Goal: Find specific page/section: Find specific page/section

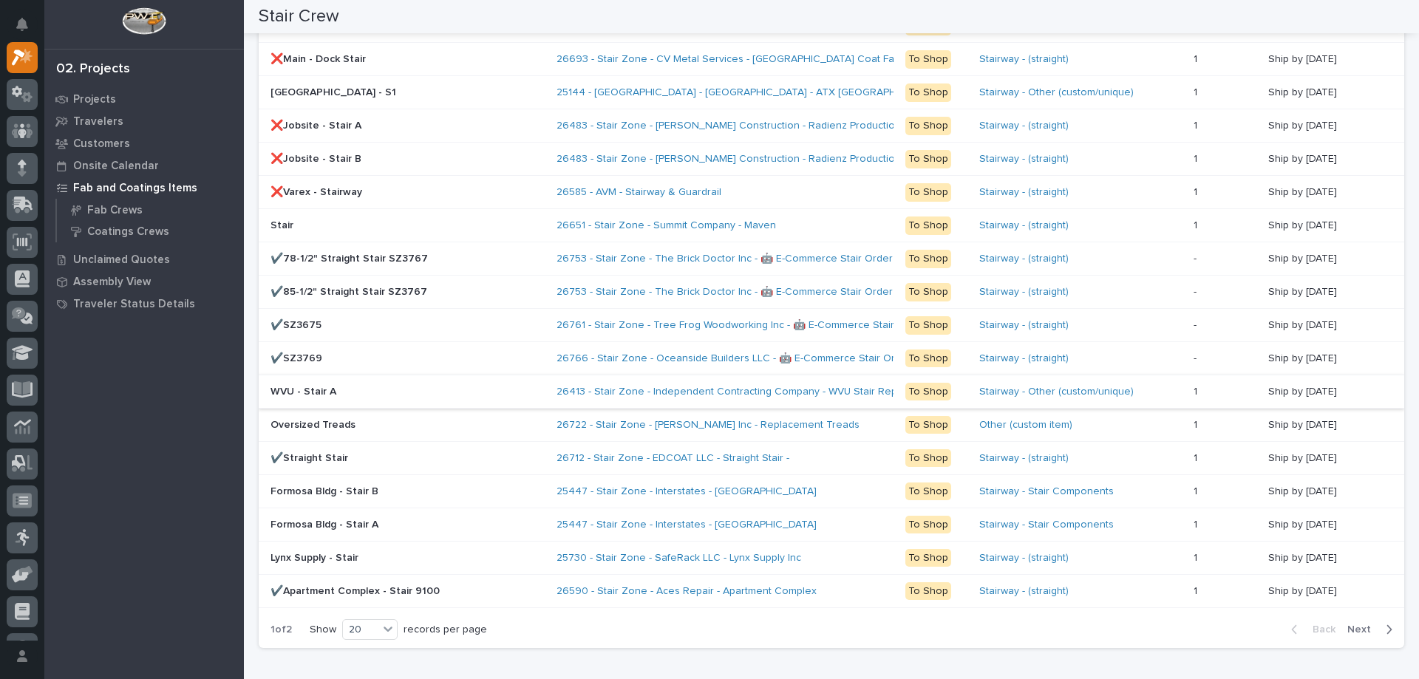
scroll to position [1256, 0]
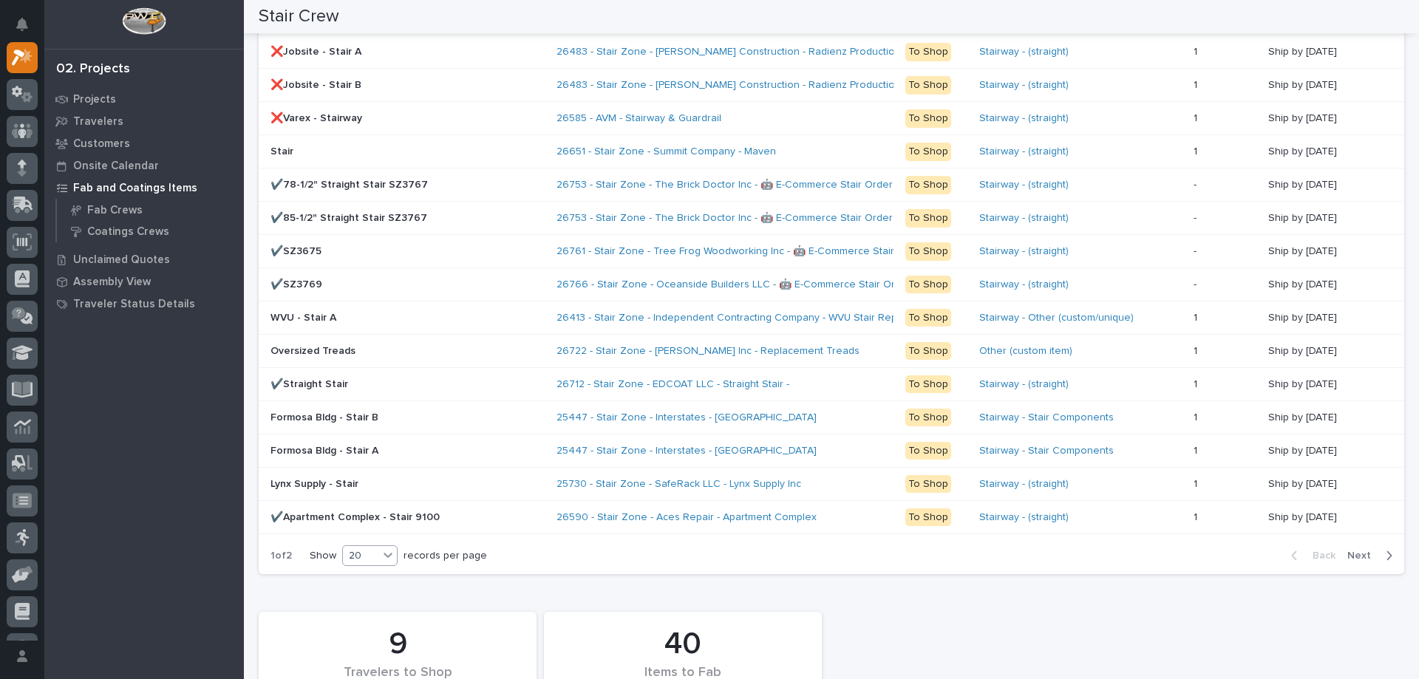
click at [378, 560] on div "20" at bounding box center [360, 556] width 35 height 16
click at [374, 607] on div "30" at bounding box center [371, 611] width 54 height 18
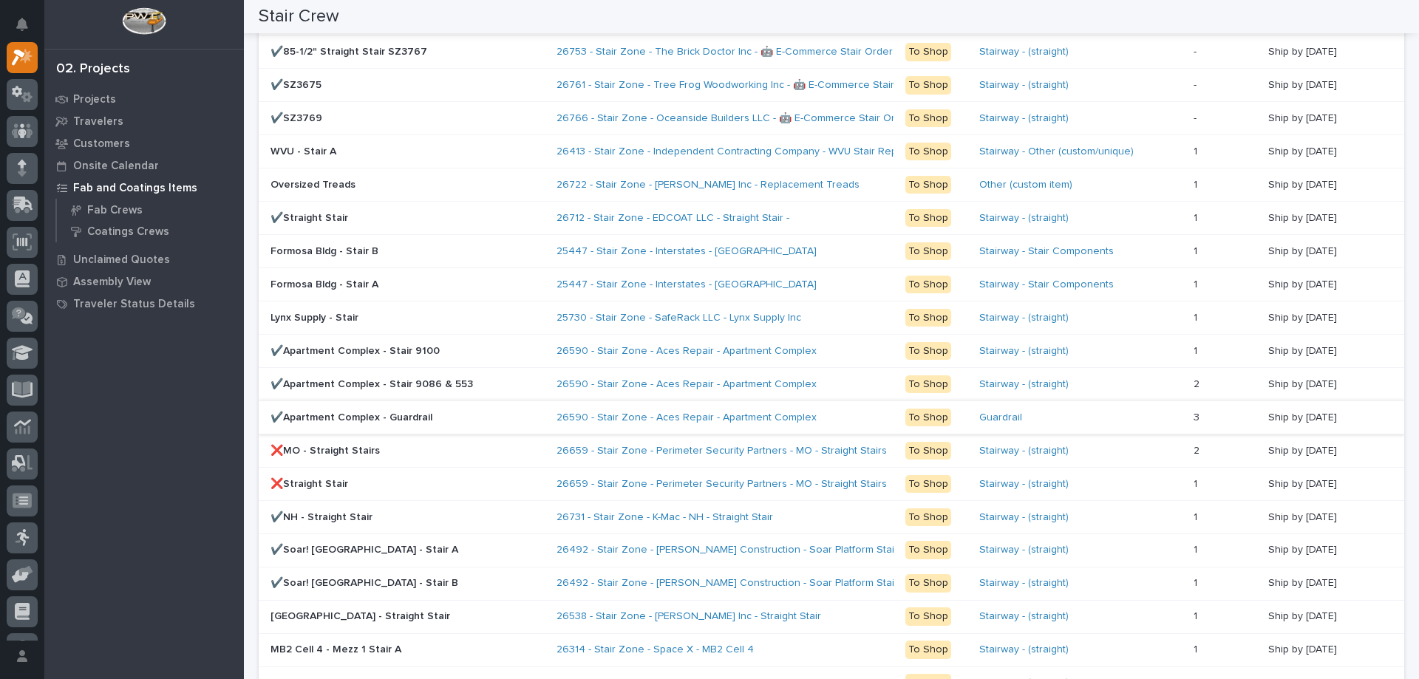
scroll to position [1570, 0]
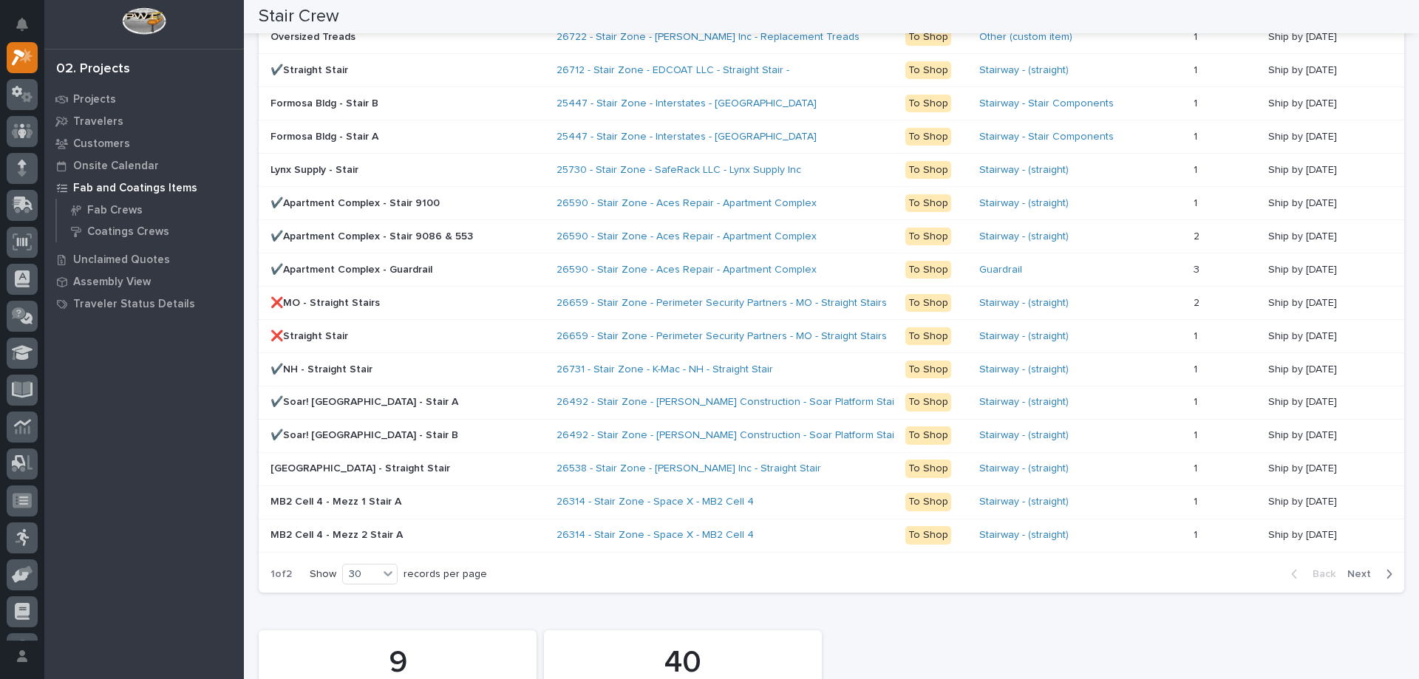
click at [1349, 574] on span "Next" at bounding box center [1363, 573] width 33 height 13
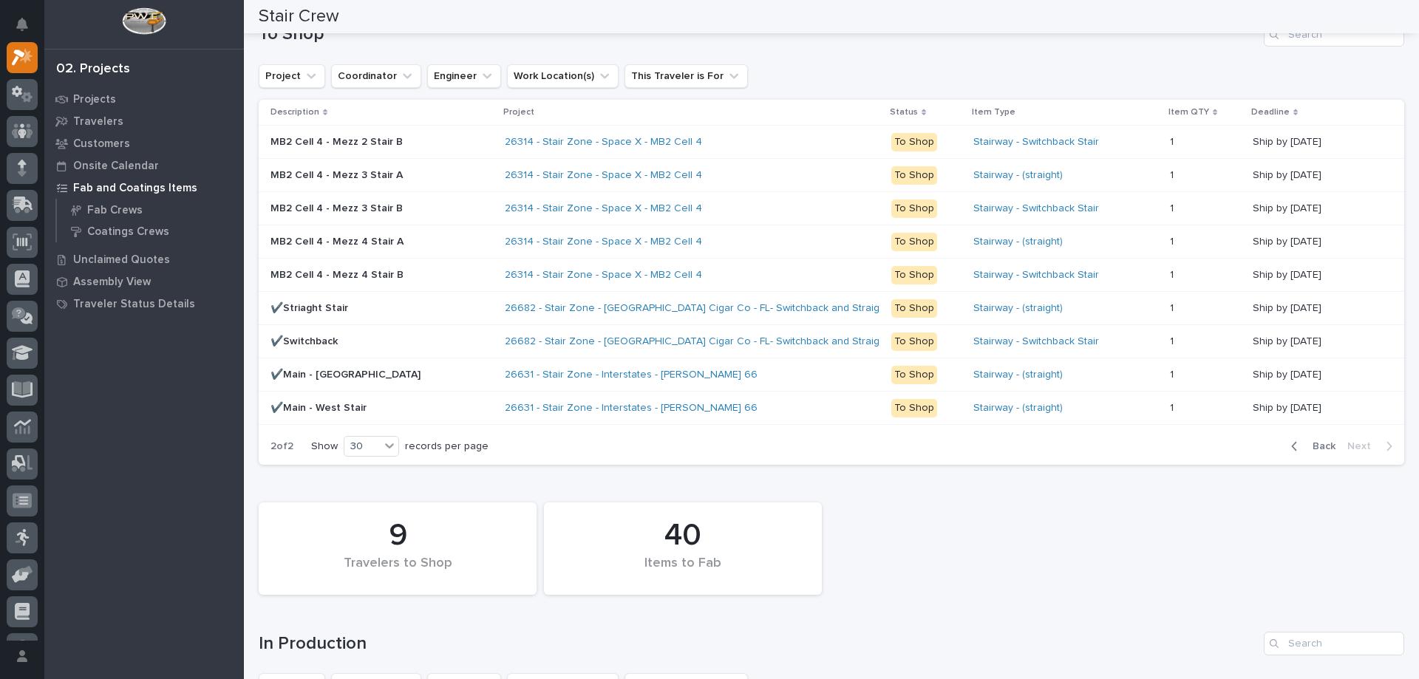
scroll to position [926, 0]
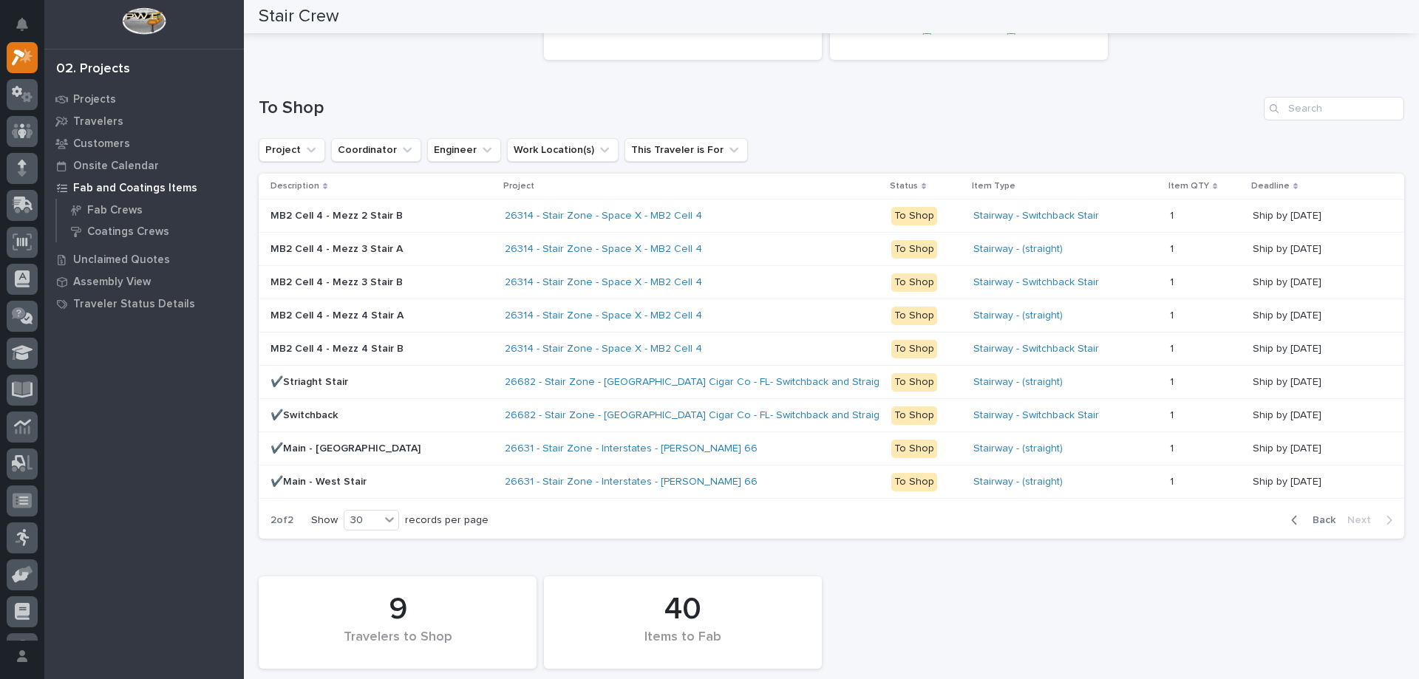
click at [1321, 517] on span "Back" at bounding box center [1319, 520] width 32 height 13
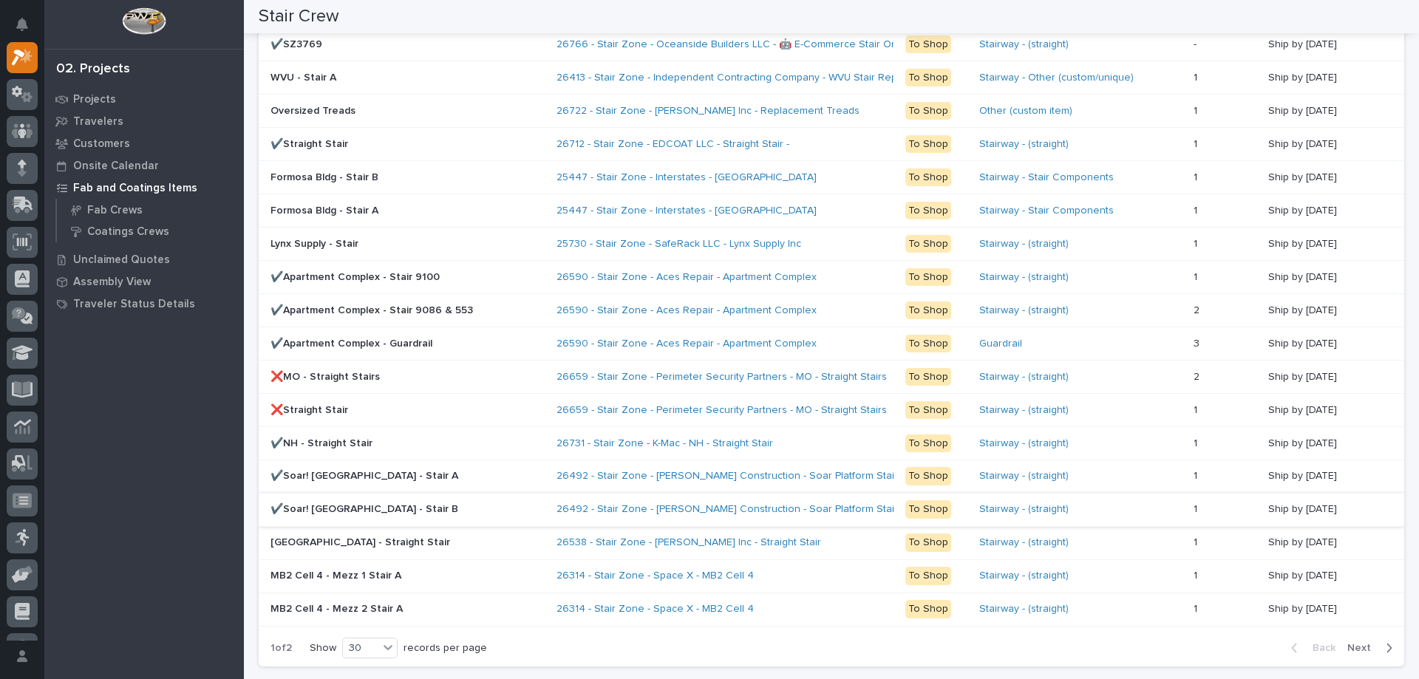
scroll to position [1644, 0]
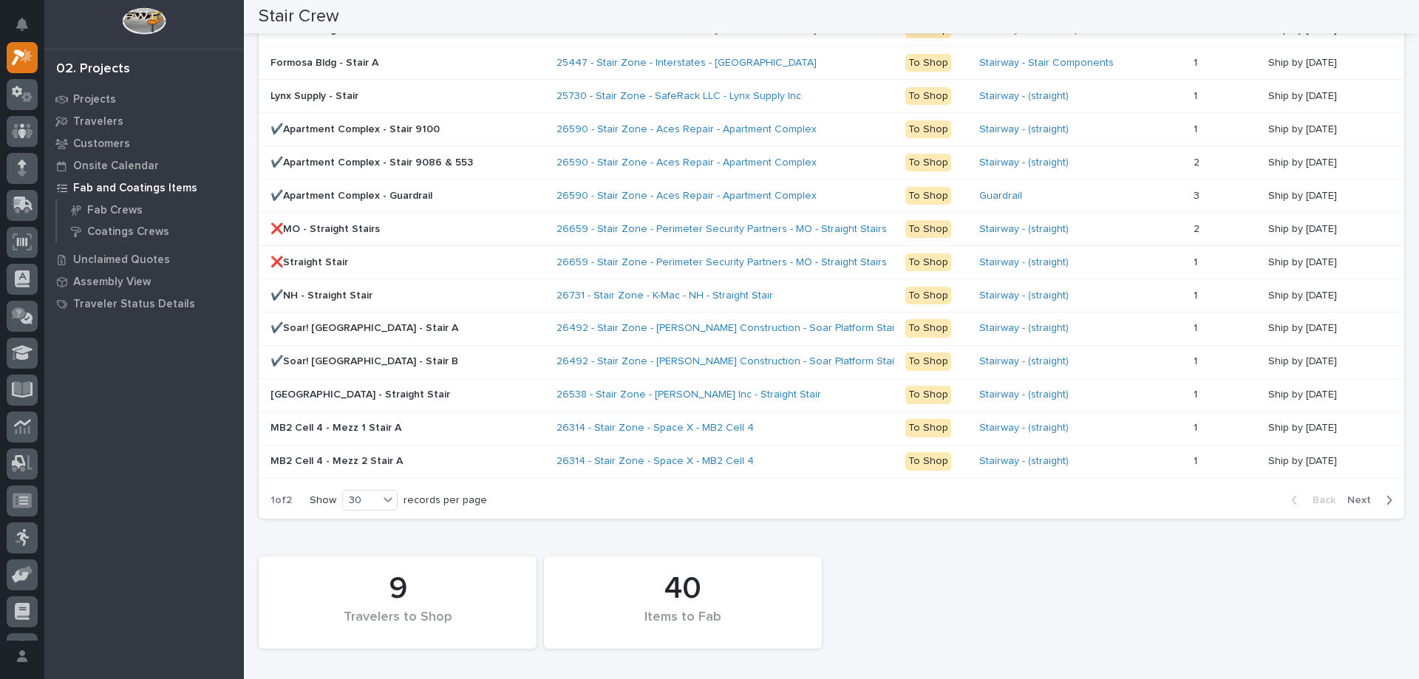
click at [1356, 511] on div "Back Next" at bounding box center [1341, 500] width 125 height 37
click at [1351, 497] on span "Next" at bounding box center [1363, 500] width 33 height 13
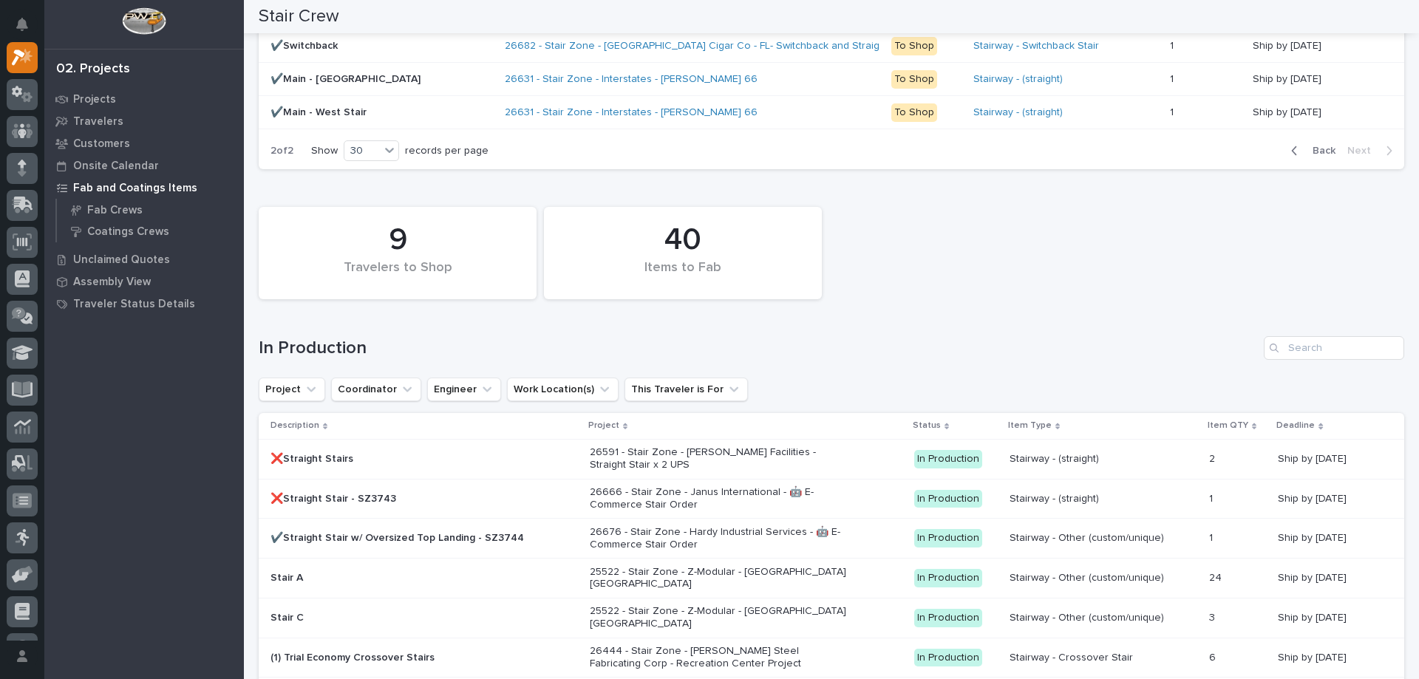
scroll to position [852, 0]
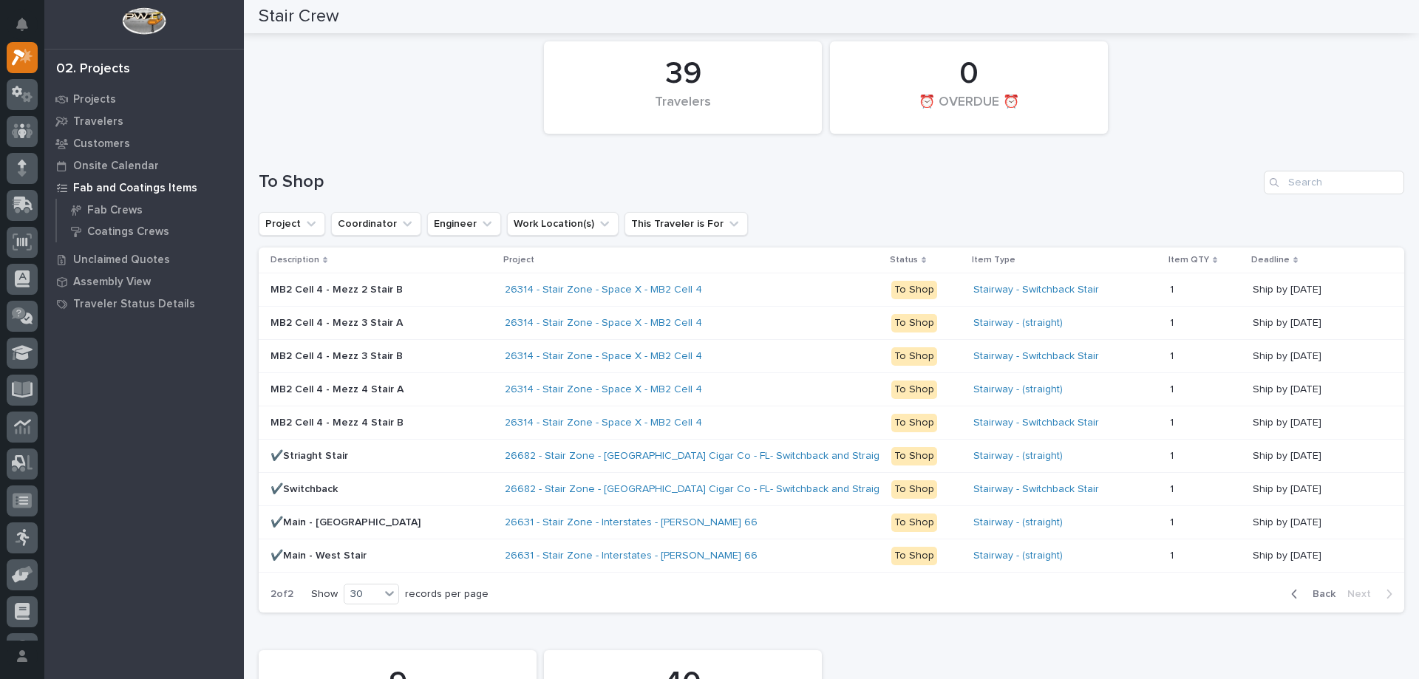
click at [1318, 599] on span "Back" at bounding box center [1319, 593] width 32 height 13
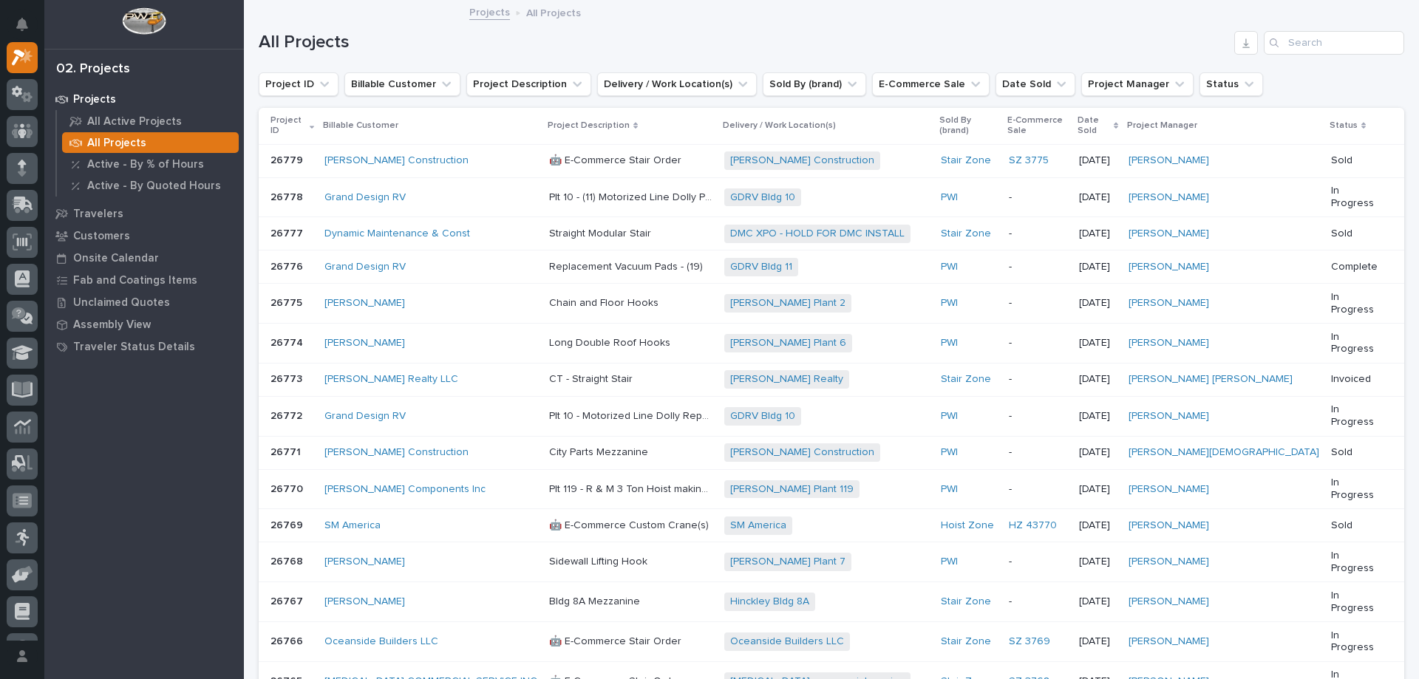
click at [1309, 62] on div "All Projects" at bounding box center [831, 36] width 1145 height 71
click at [1314, 38] on input "Search" at bounding box center [1334, 43] width 140 height 24
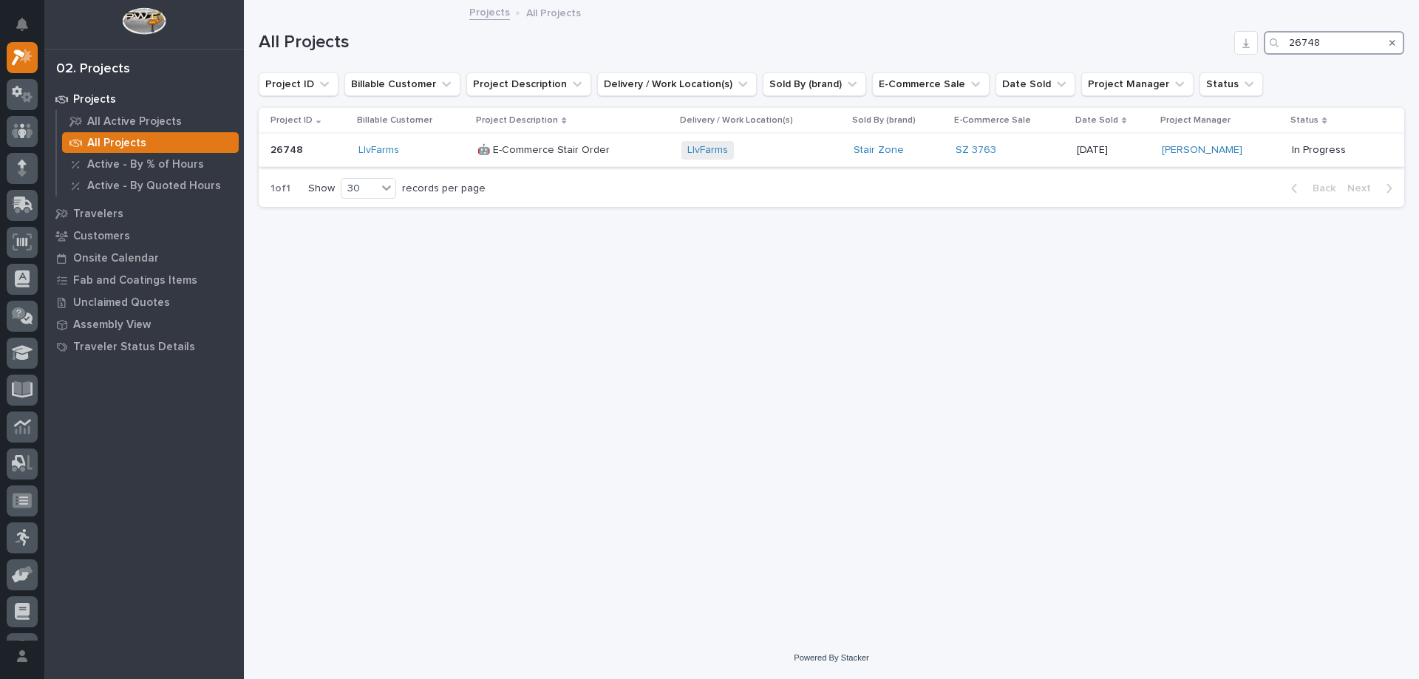
type input "26748"
click at [1005, 148] on div "SZ 3763" at bounding box center [1009, 150] width 109 height 13
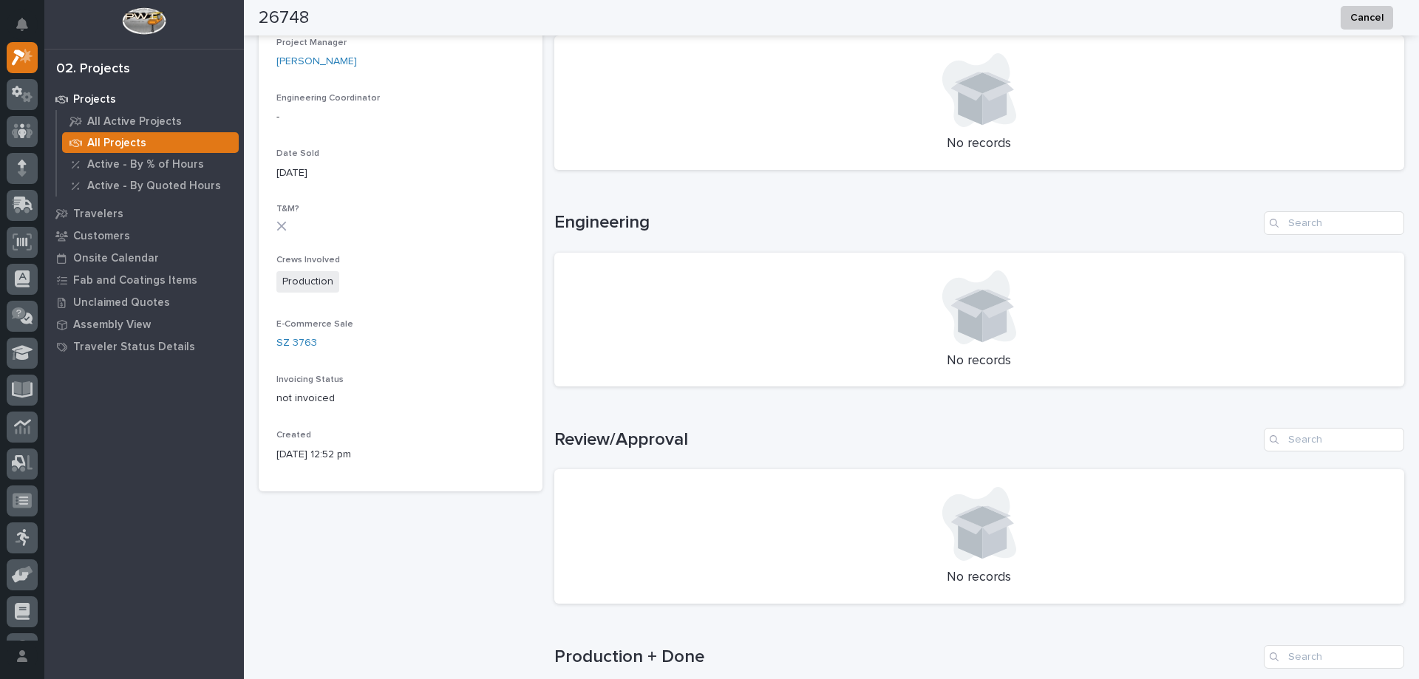
scroll to position [813, 0]
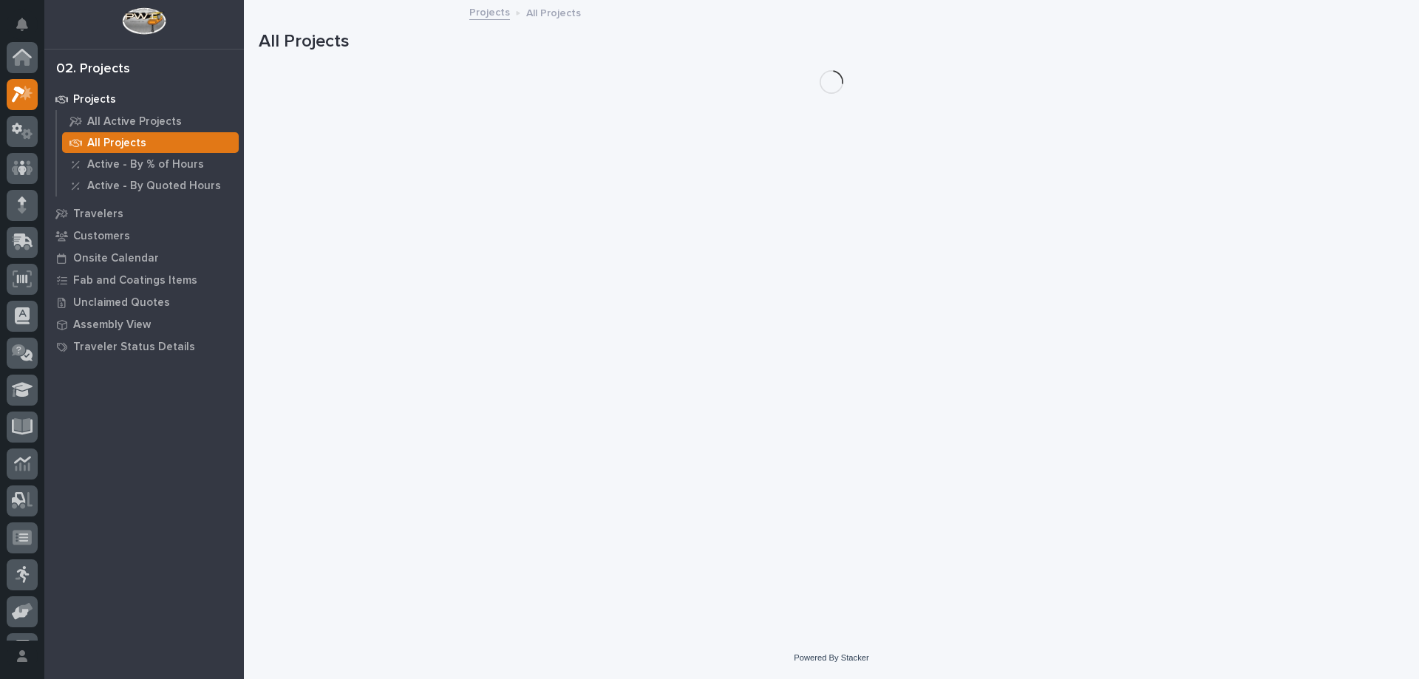
scroll to position [37, 0]
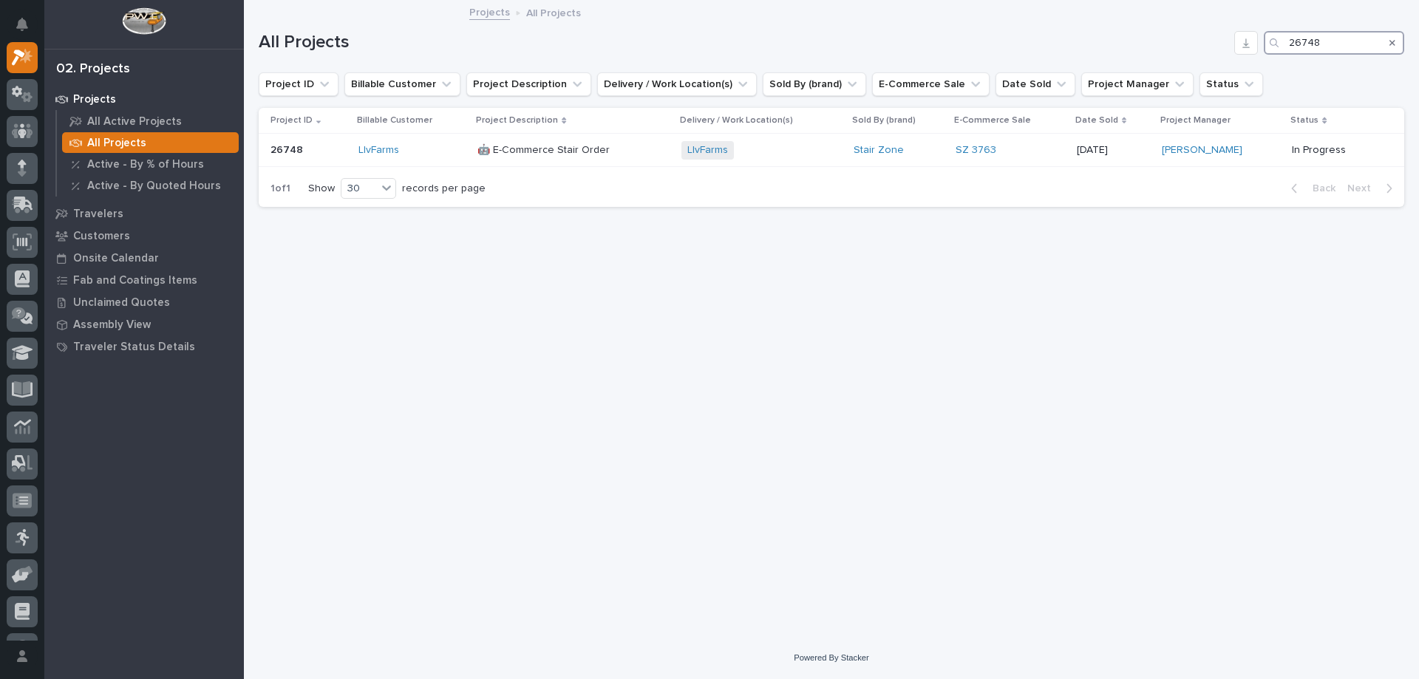
drag, startPoint x: 1329, startPoint y: 41, endPoint x: 1317, endPoint y: 37, distance: 11.9
click at [1317, 37] on input "26748" at bounding box center [1334, 43] width 140 height 24
type input "26696"
click at [804, 149] on div "Eastley Inc + 0" at bounding box center [761, 150] width 160 height 18
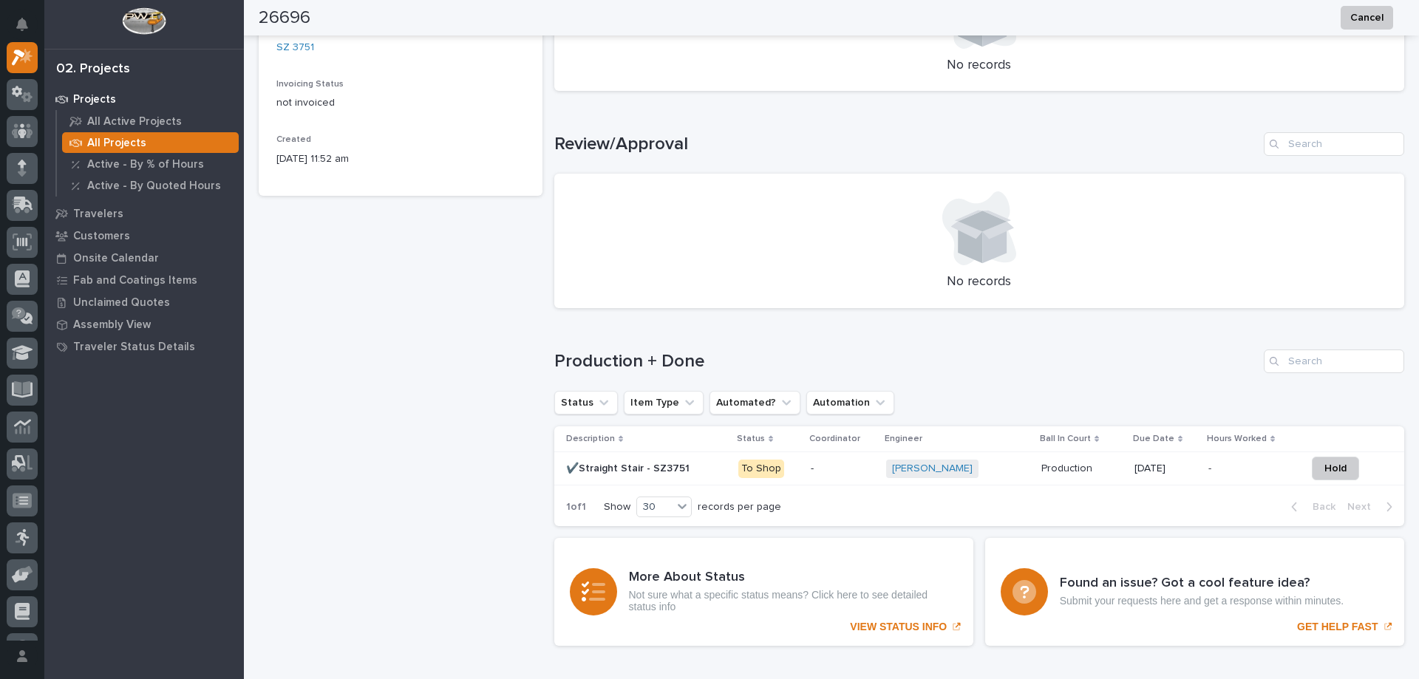
scroll to position [813, 0]
